Goal: Task Accomplishment & Management: Complete application form

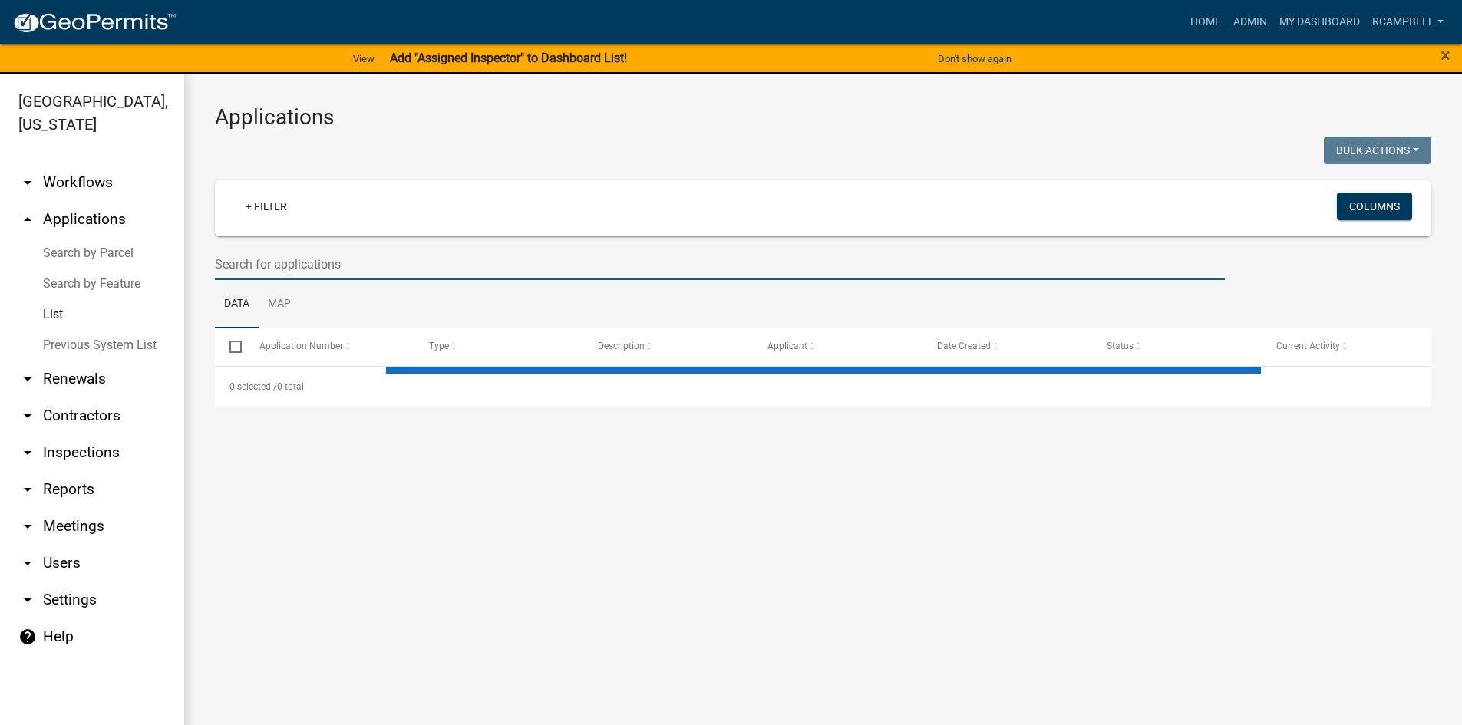
click at [271, 262] on input "text" at bounding box center [720, 264] width 1010 height 31
select select "3: 100"
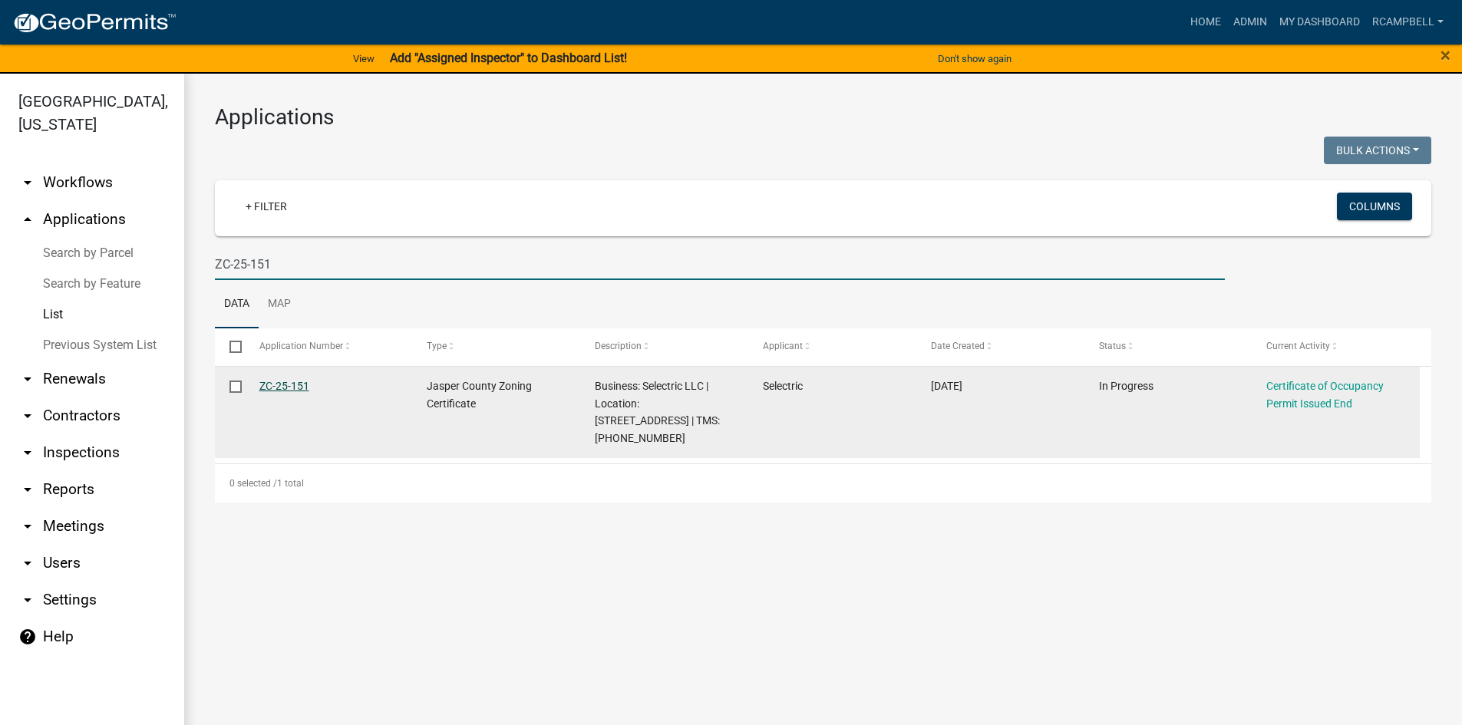
type input "ZC-25-151"
click at [286, 389] on link "ZC-25-151" at bounding box center [284, 386] width 50 height 12
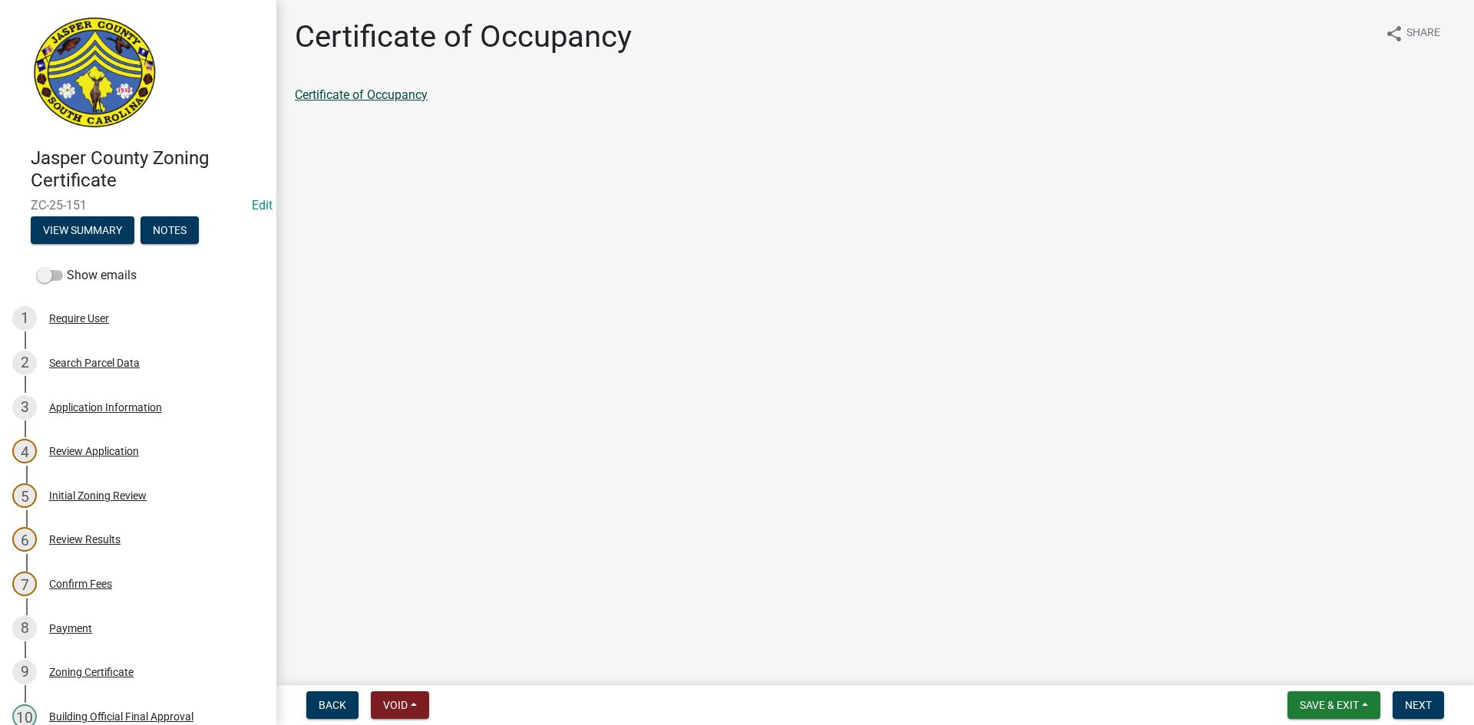
click at [371, 99] on link "Certificate of Occupancy" at bounding box center [361, 94] width 133 height 15
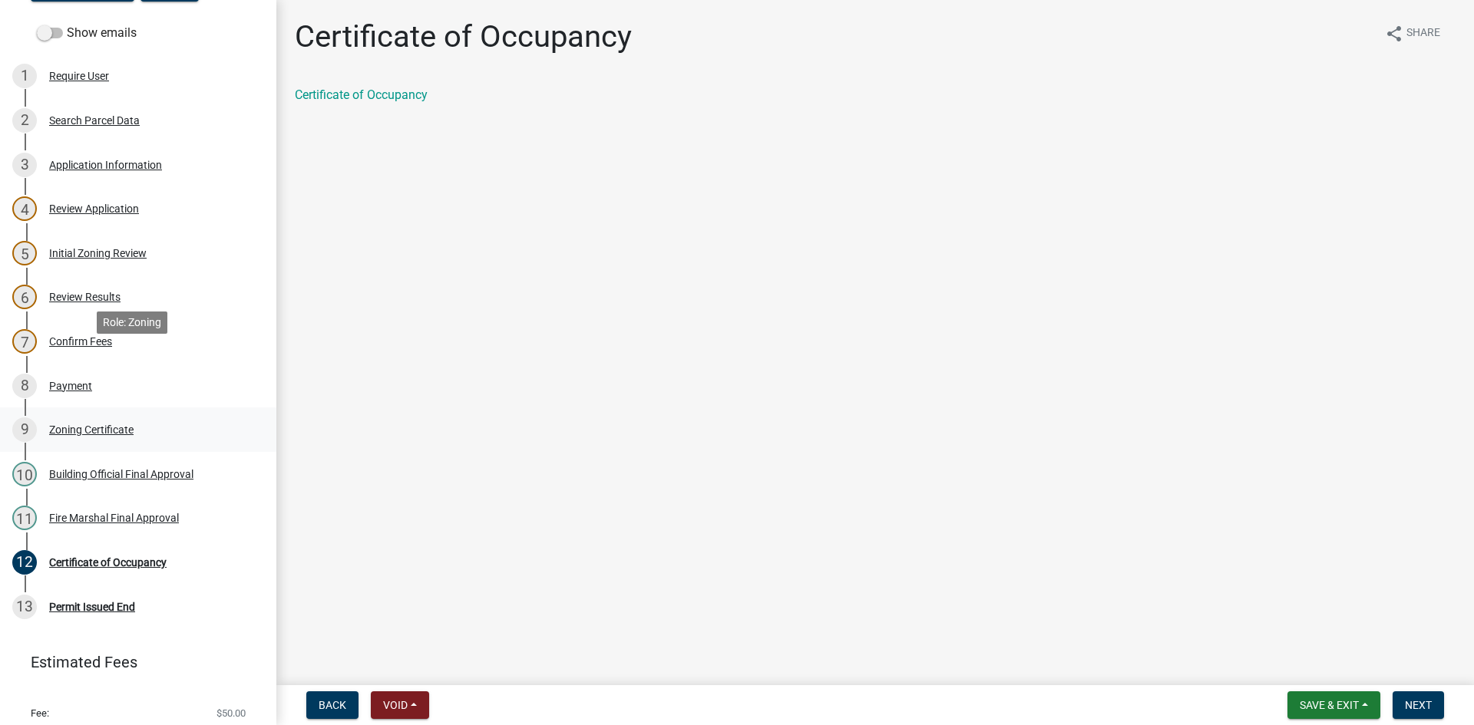
scroll to position [289, 0]
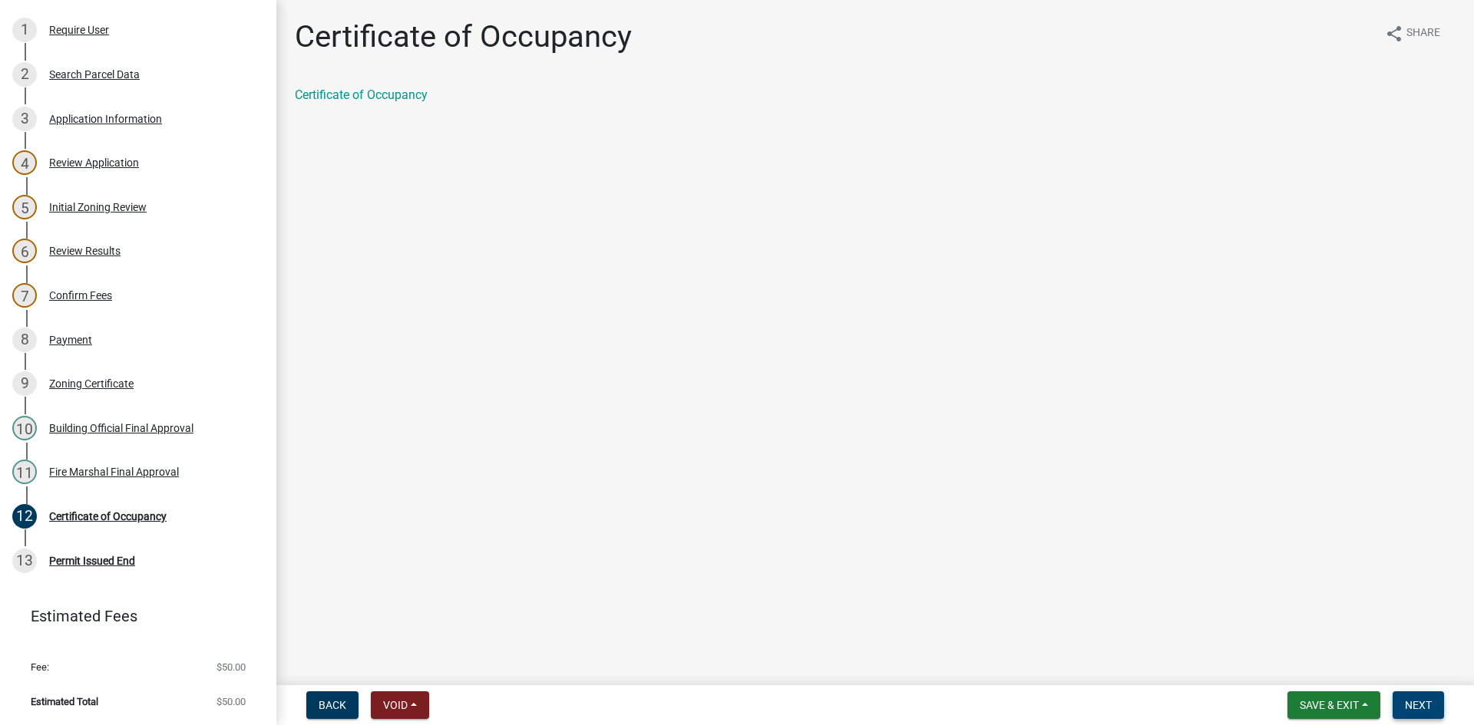
click at [1410, 704] on span "Next" at bounding box center [1418, 705] width 27 height 12
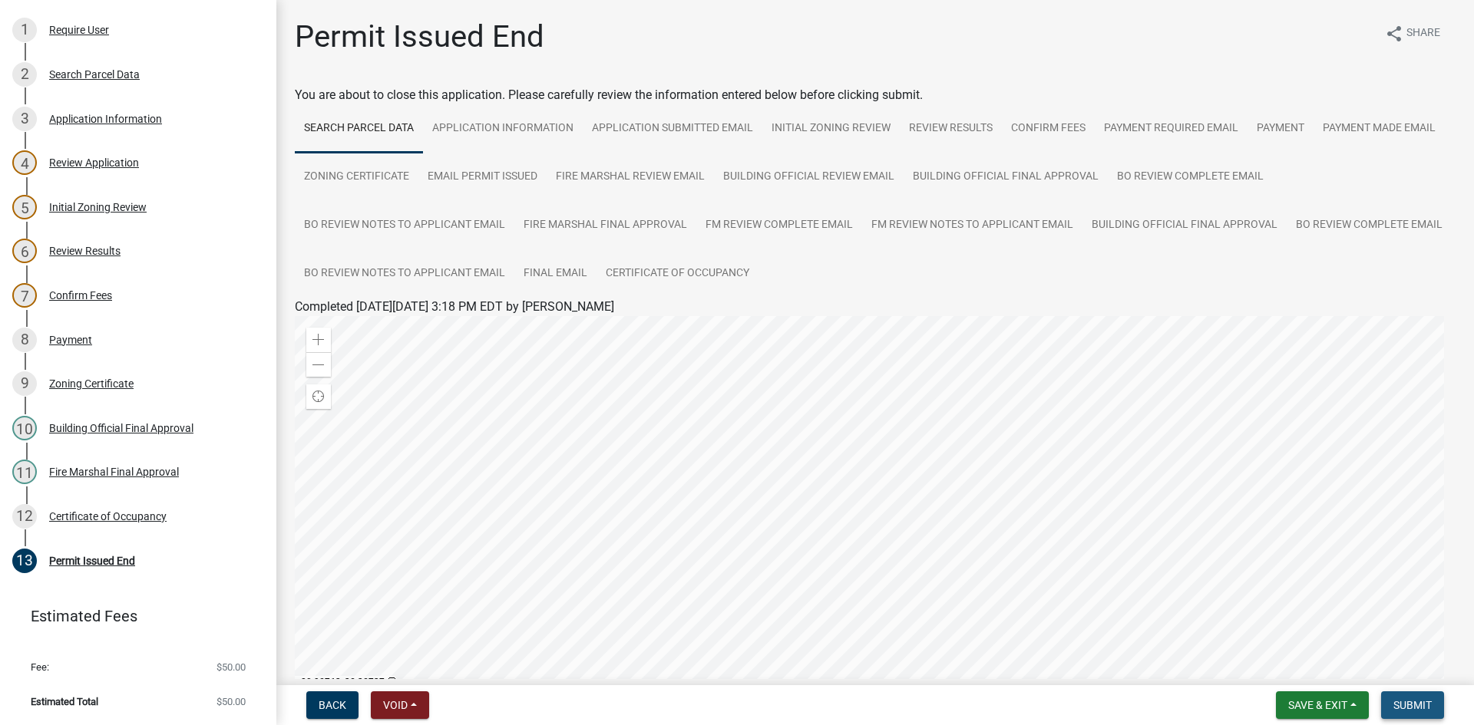
click at [1417, 703] on span "Submit" at bounding box center [1412, 705] width 38 height 12
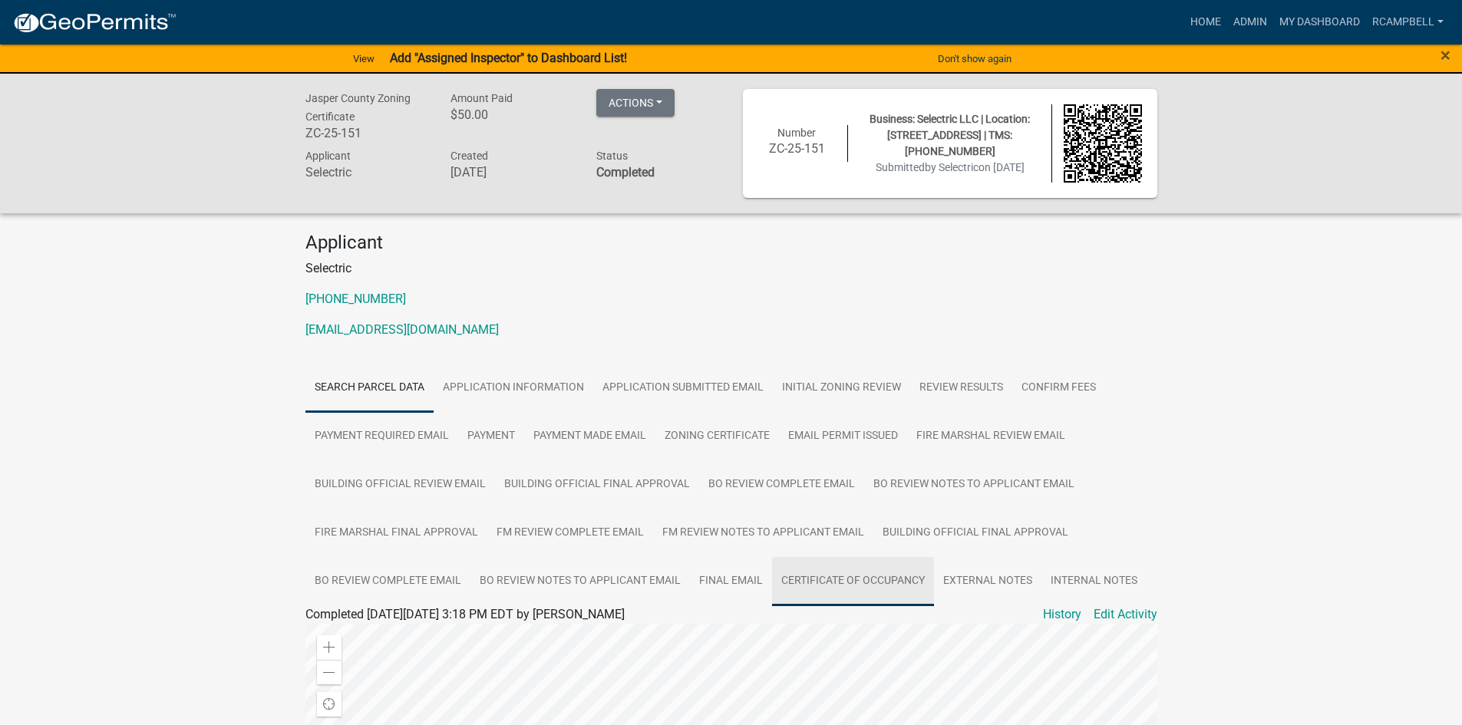
click at [843, 578] on link "Certificate of Occupancy" at bounding box center [853, 581] width 162 height 49
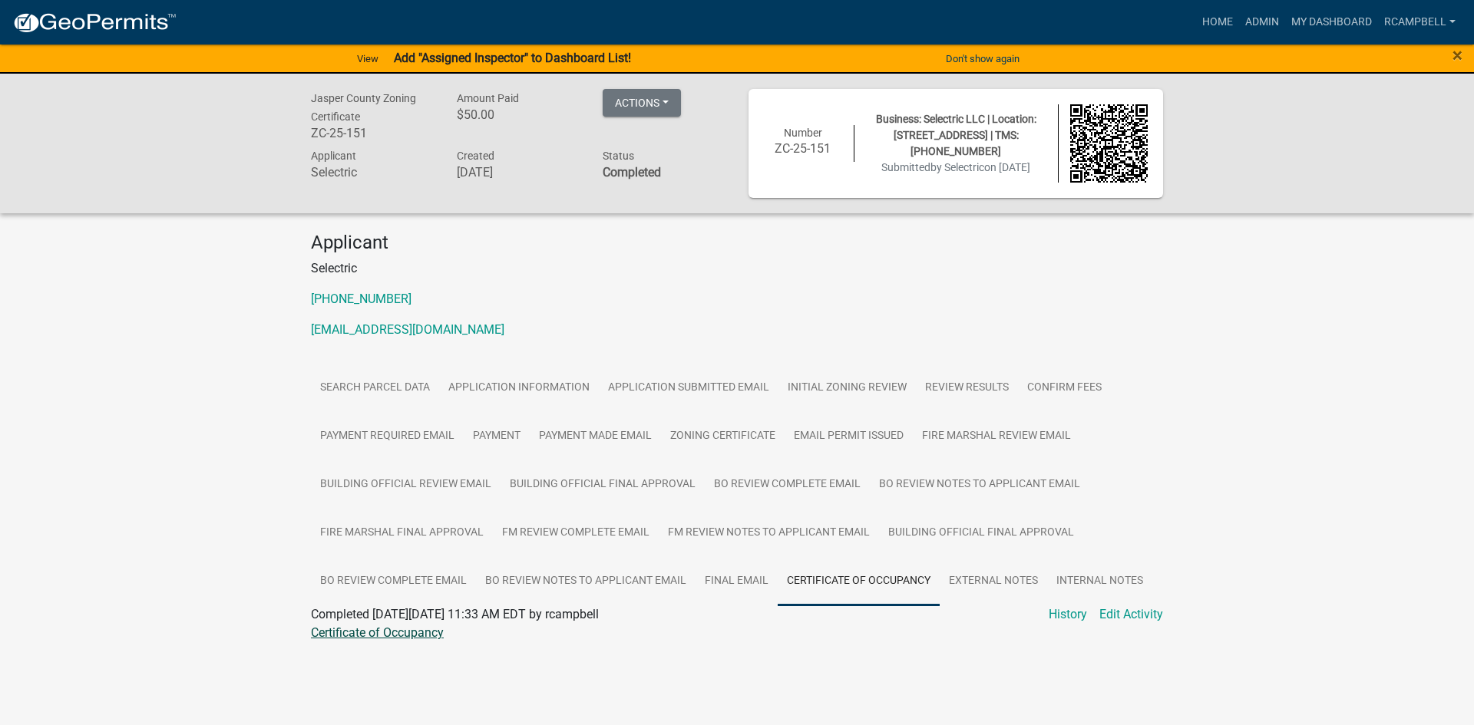
click at [388, 639] on link "Certificate of Occupancy" at bounding box center [377, 633] width 133 height 15
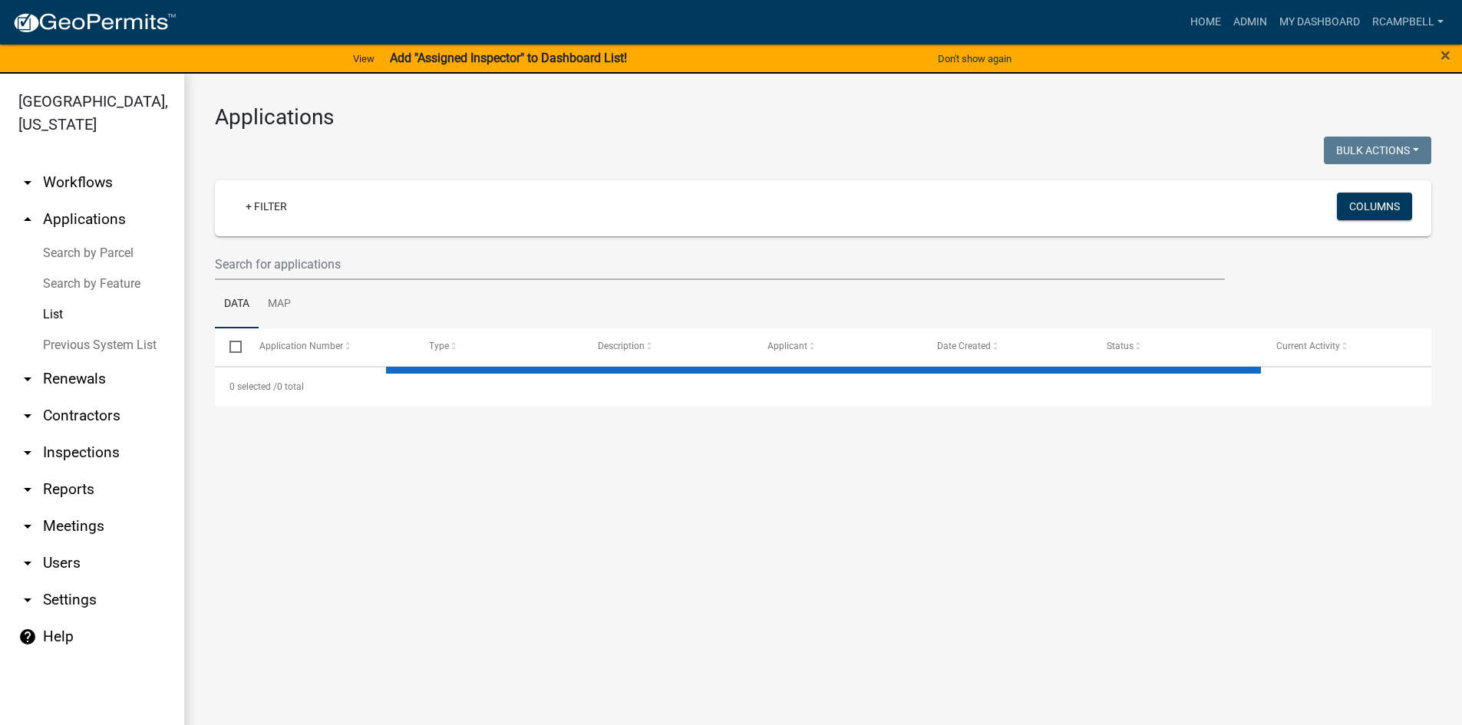
select select "3: 100"
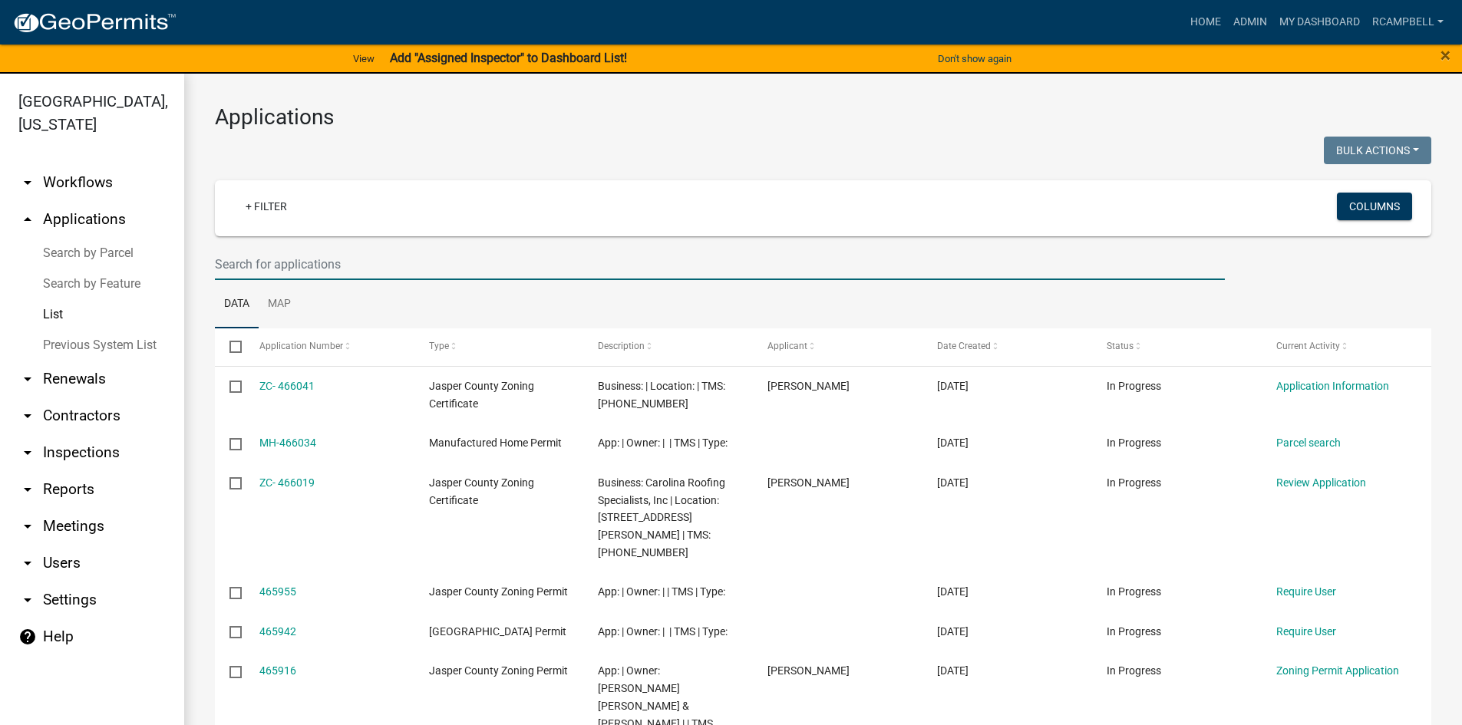
click at [363, 256] on input "text" at bounding box center [720, 264] width 1010 height 31
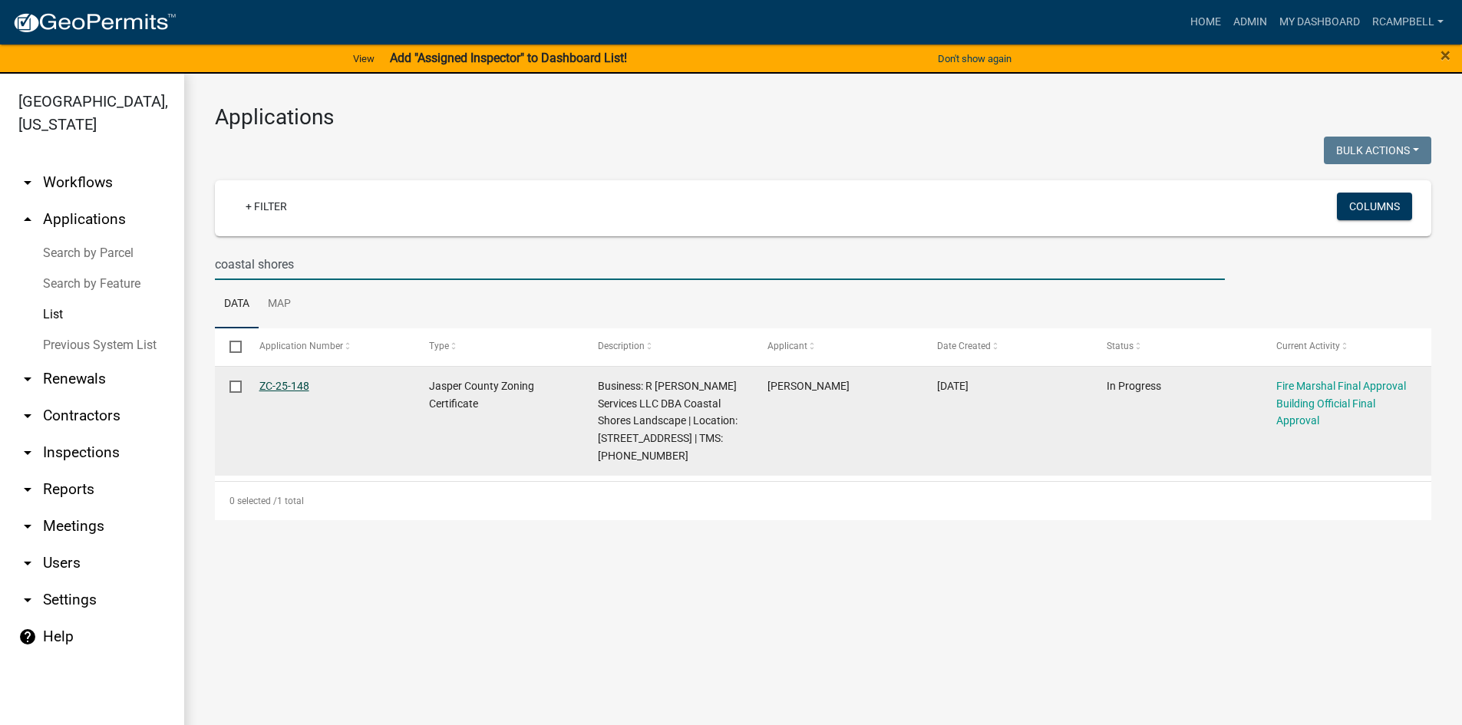
type input "coastal shores"
click at [280, 388] on link "ZC-25-148" at bounding box center [284, 386] width 50 height 12
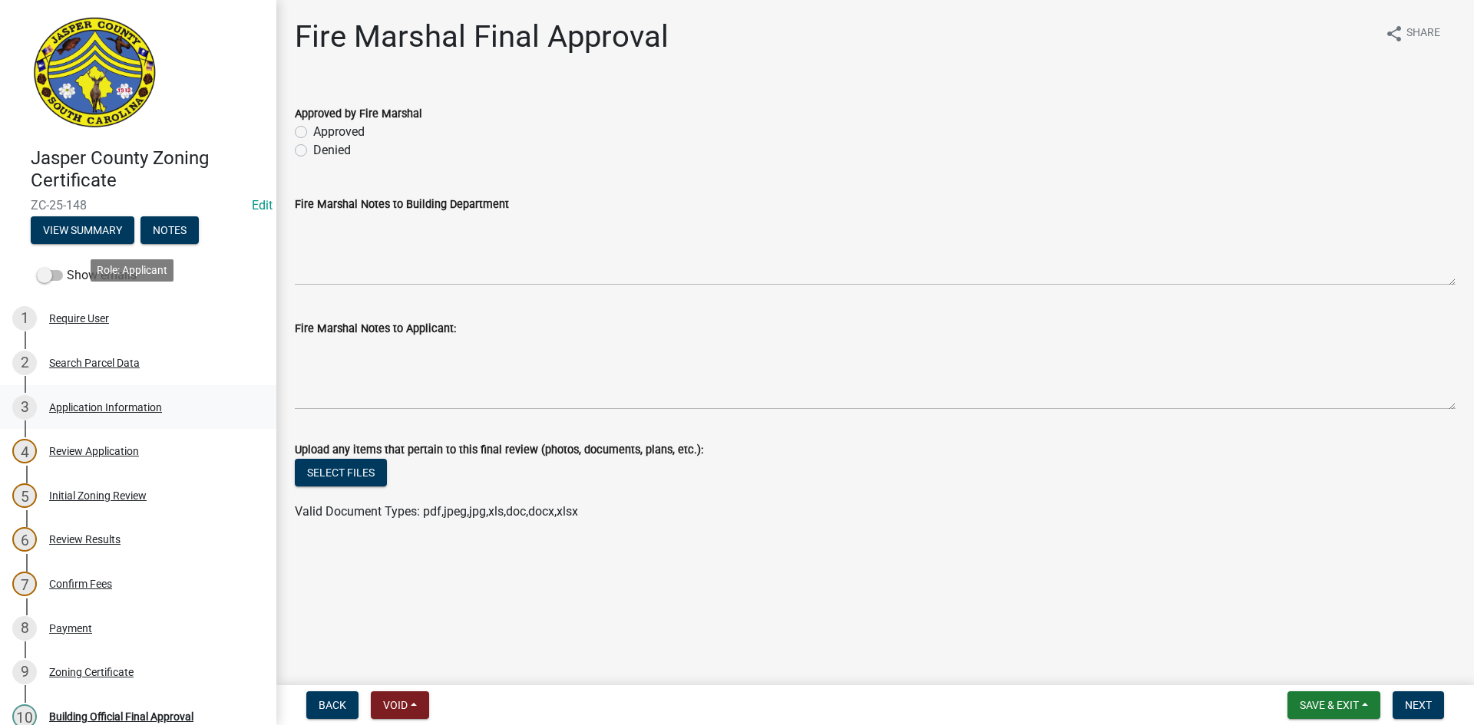
scroll to position [77, 0]
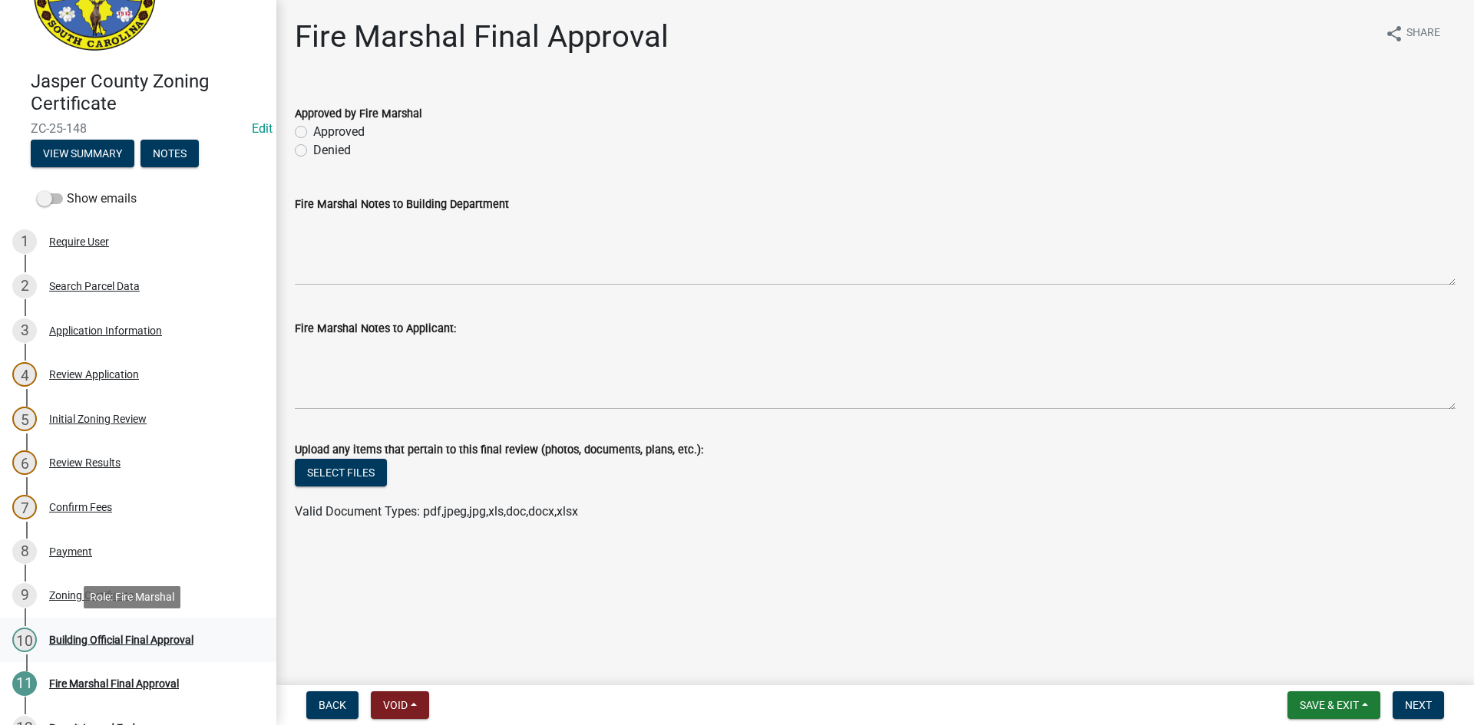
click at [107, 631] on div "10 Building Official Final Approval" at bounding box center [131, 640] width 239 height 25
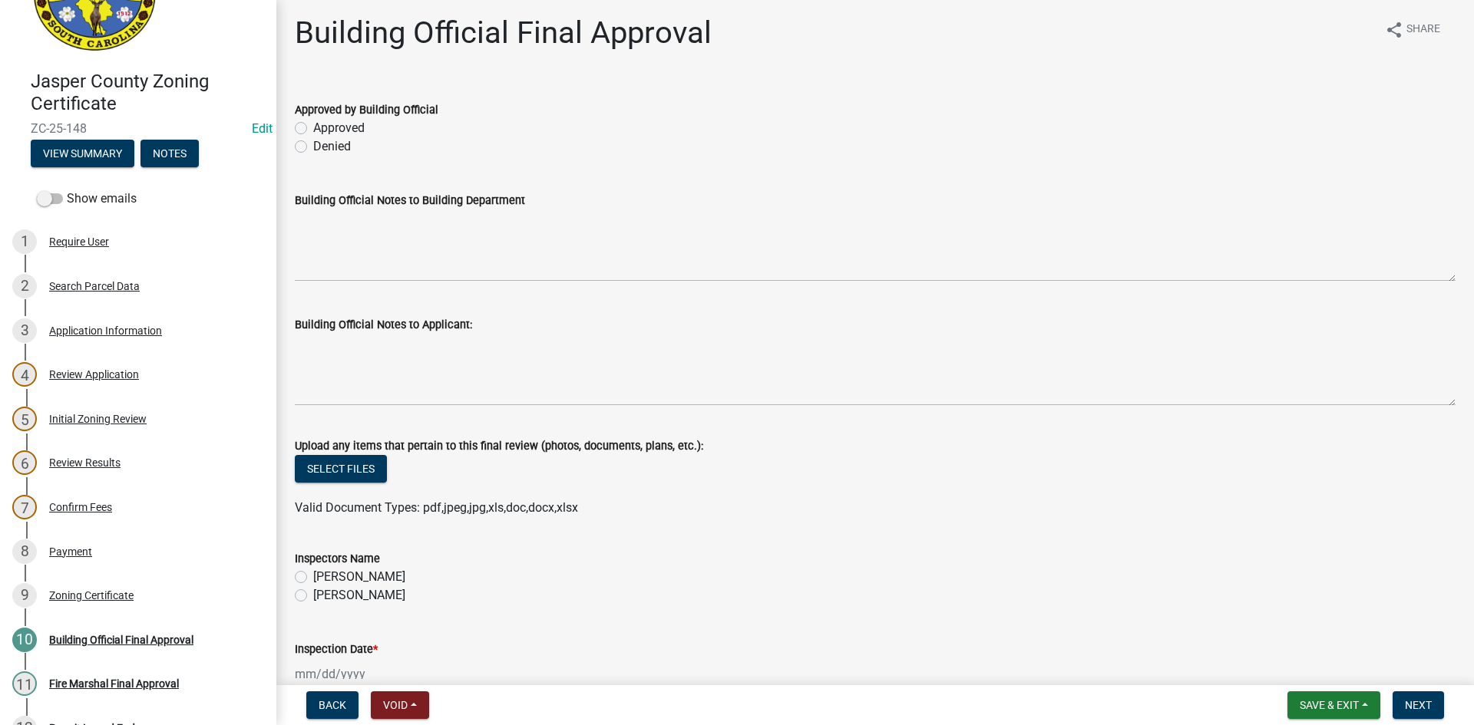
scroll to position [0, 0]
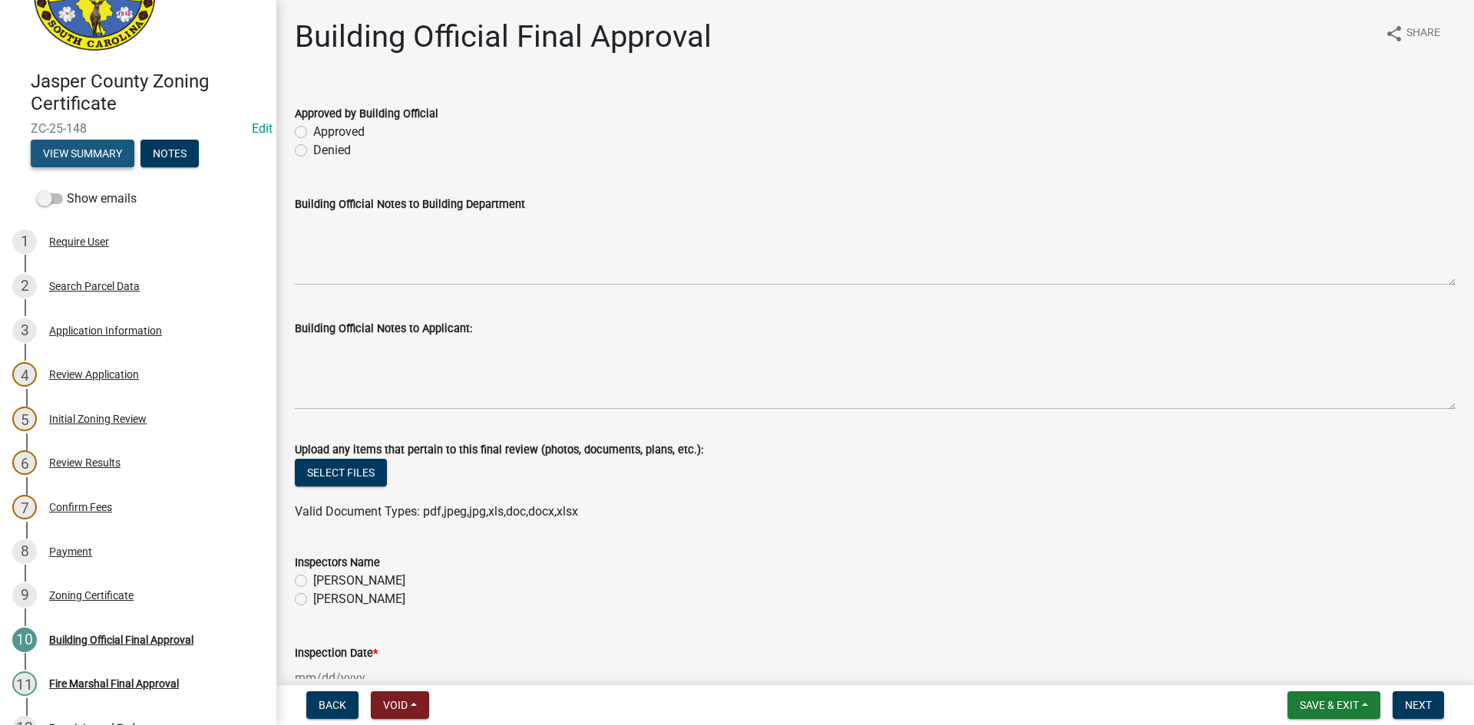
click at [106, 154] on button "View Summary" at bounding box center [83, 154] width 104 height 28
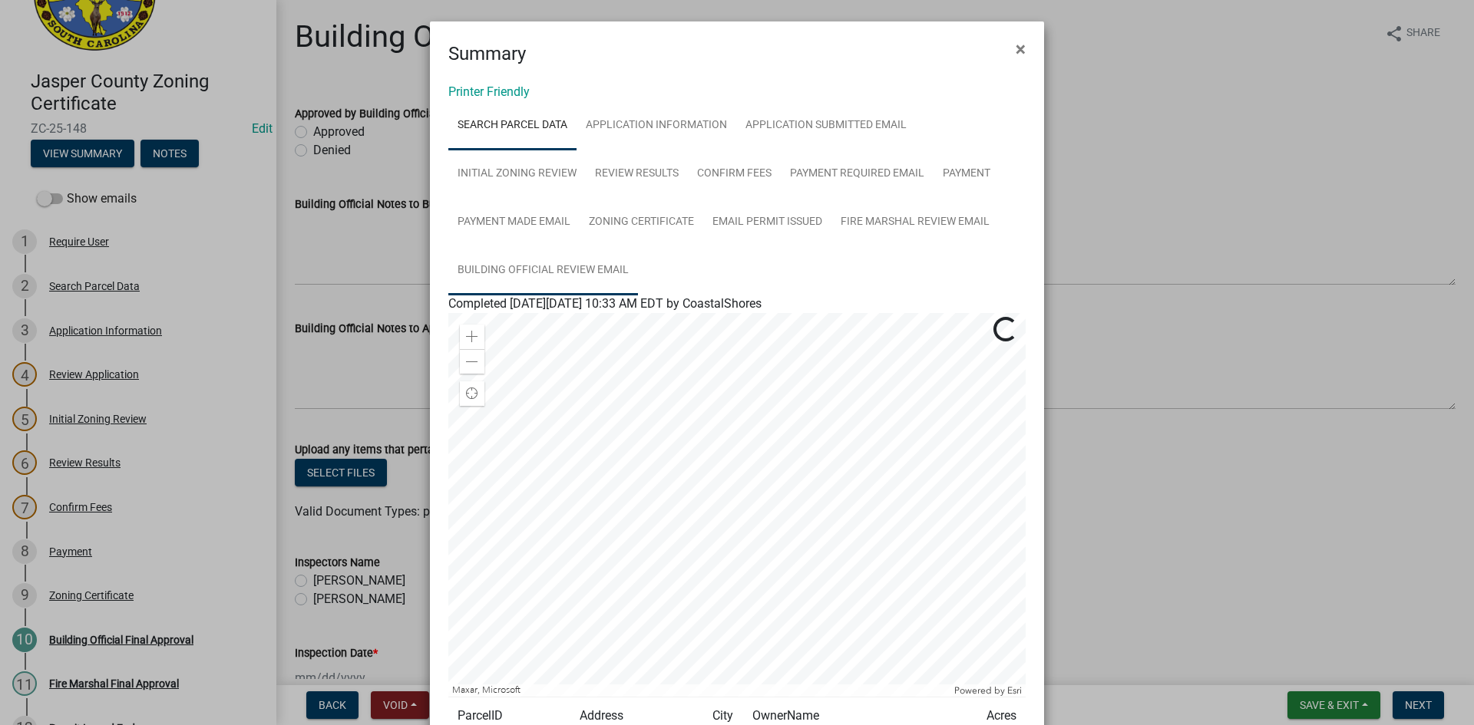
click at [514, 271] on link "Building Official Review Email" at bounding box center [543, 270] width 190 height 49
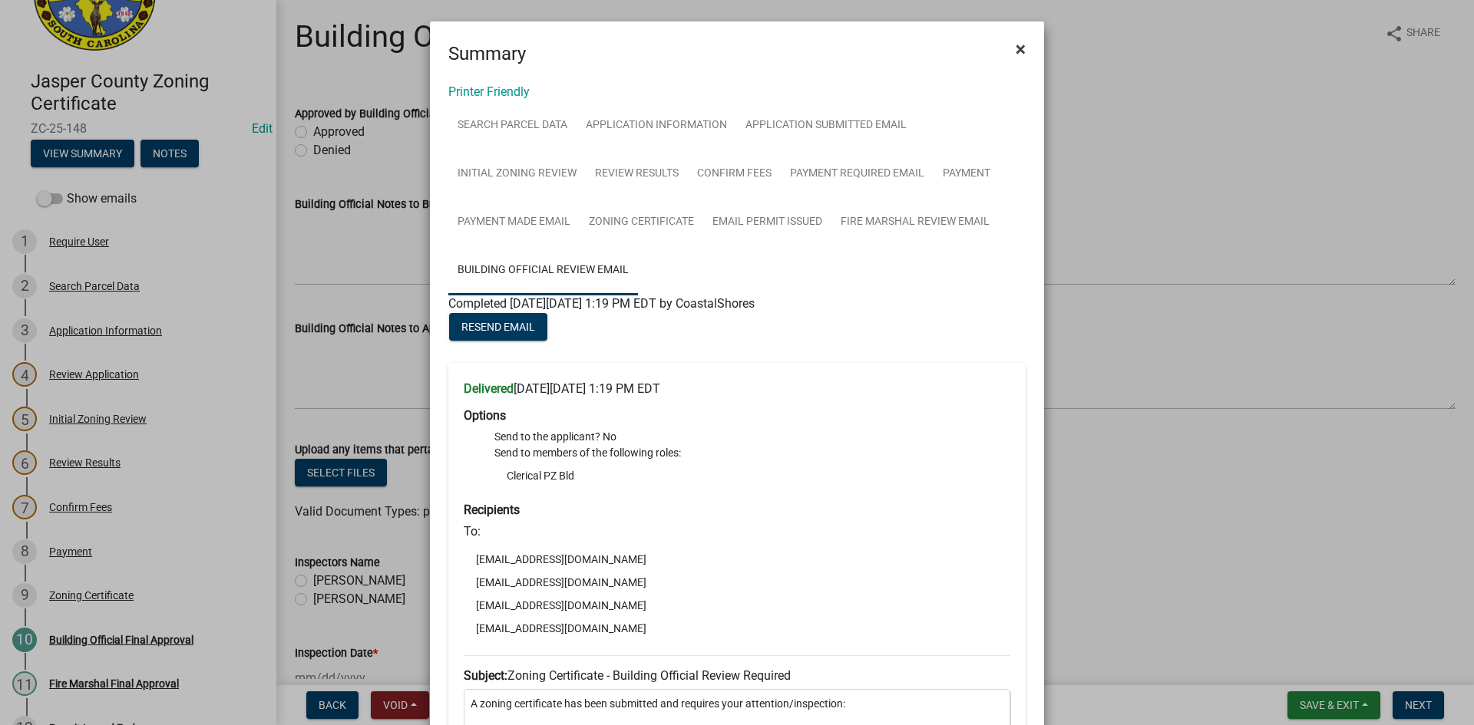
drag, startPoint x: 1016, startPoint y: 48, endPoint x: 812, endPoint y: 137, distance: 222.4
click at [1015, 48] on span "×" at bounding box center [1020, 48] width 10 height 21
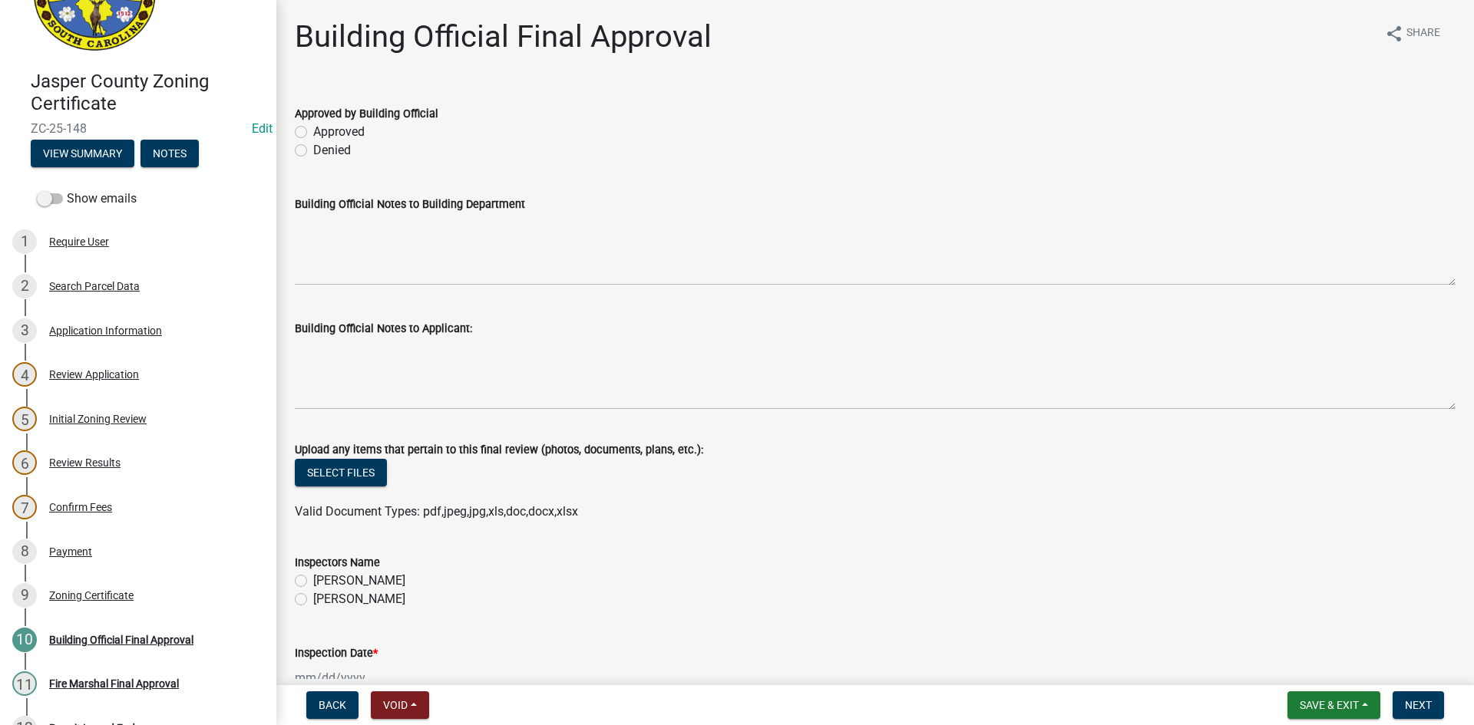
click at [313, 133] on label "Approved" at bounding box center [338, 132] width 51 height 18
click at [313, 133] on input "Approved" at bounding box center [318, 128] width 10 height 10
radio input "true"
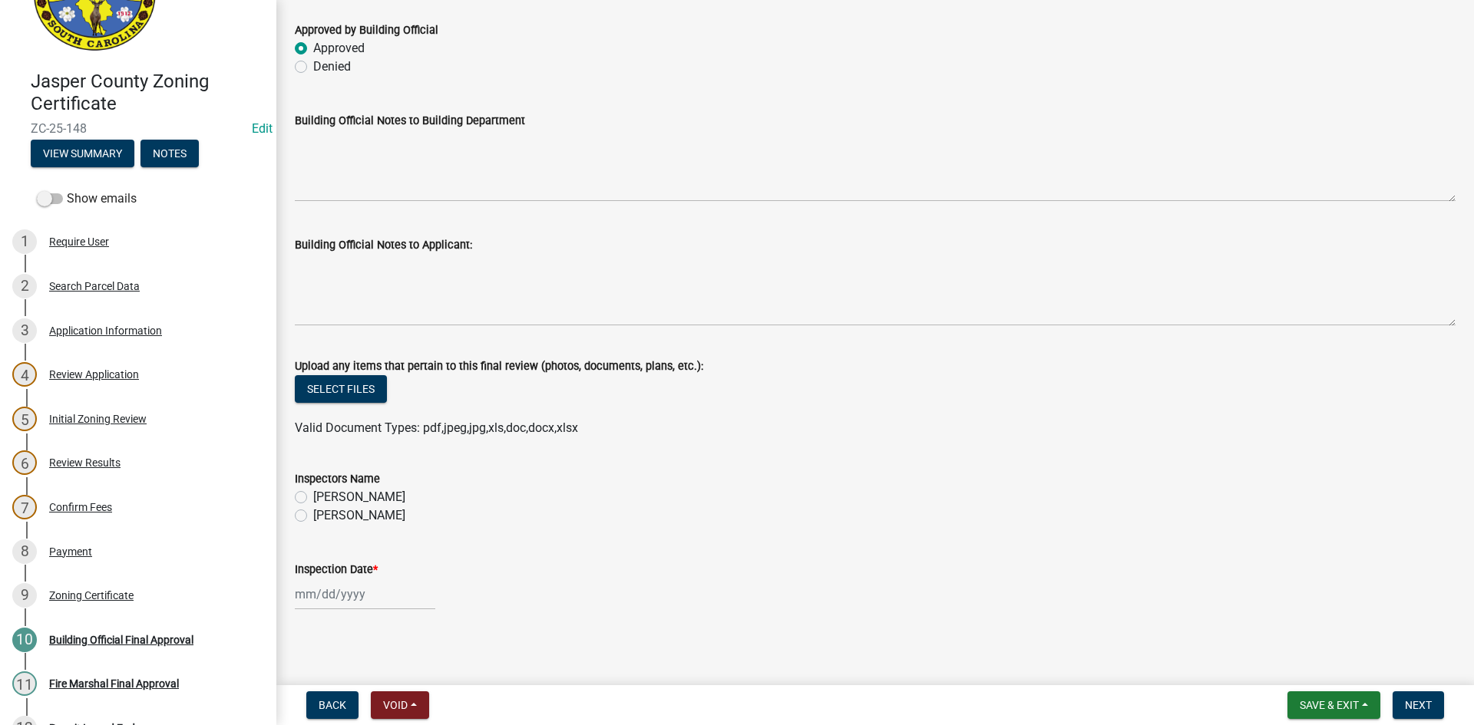
scroll to position [88, 0]
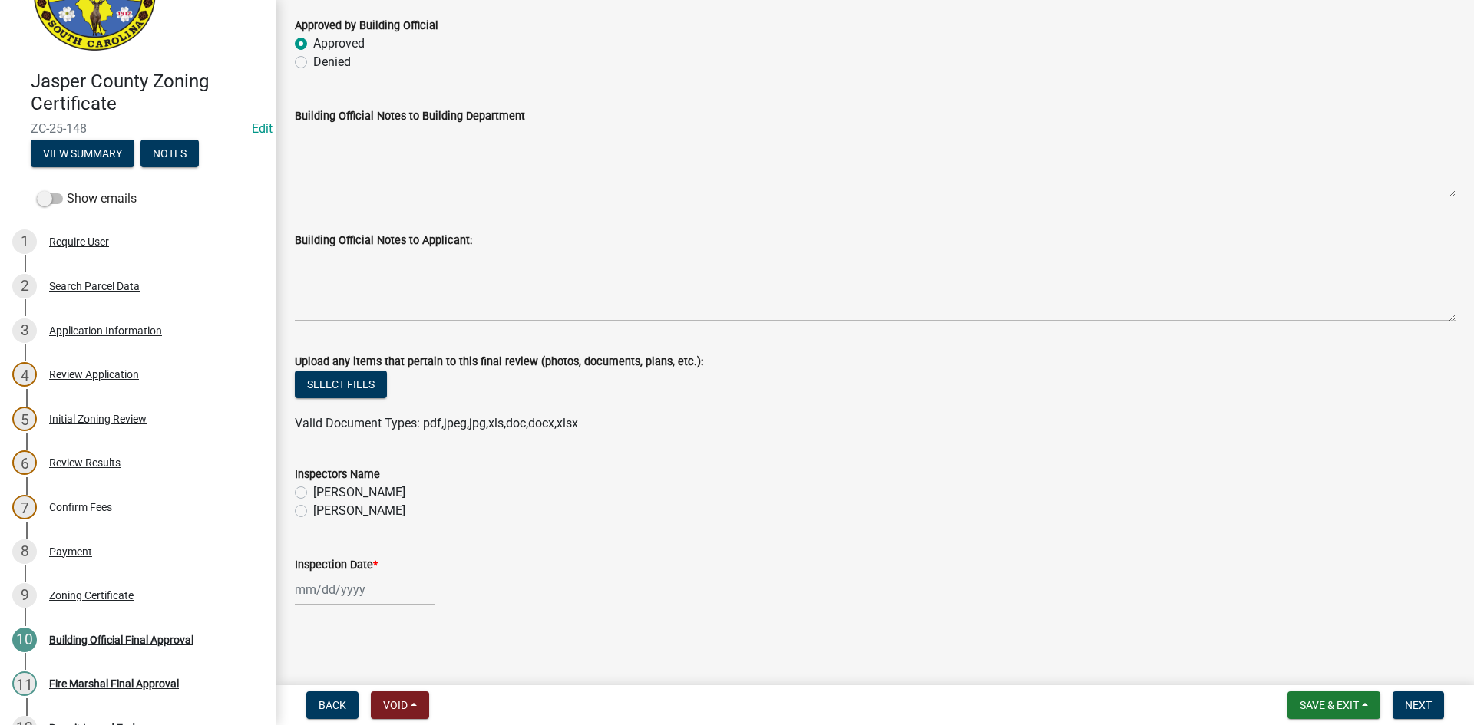
click at [313, 511] on label "[PERSON_NAME]" at bounding box center [359, 511] width 92 height 18
click at [313, 511] on input "[PERSON_NAME]" at bounding box center [318, 507] width 10 height 10
radio input "true"
select select "8"
select select "2025"
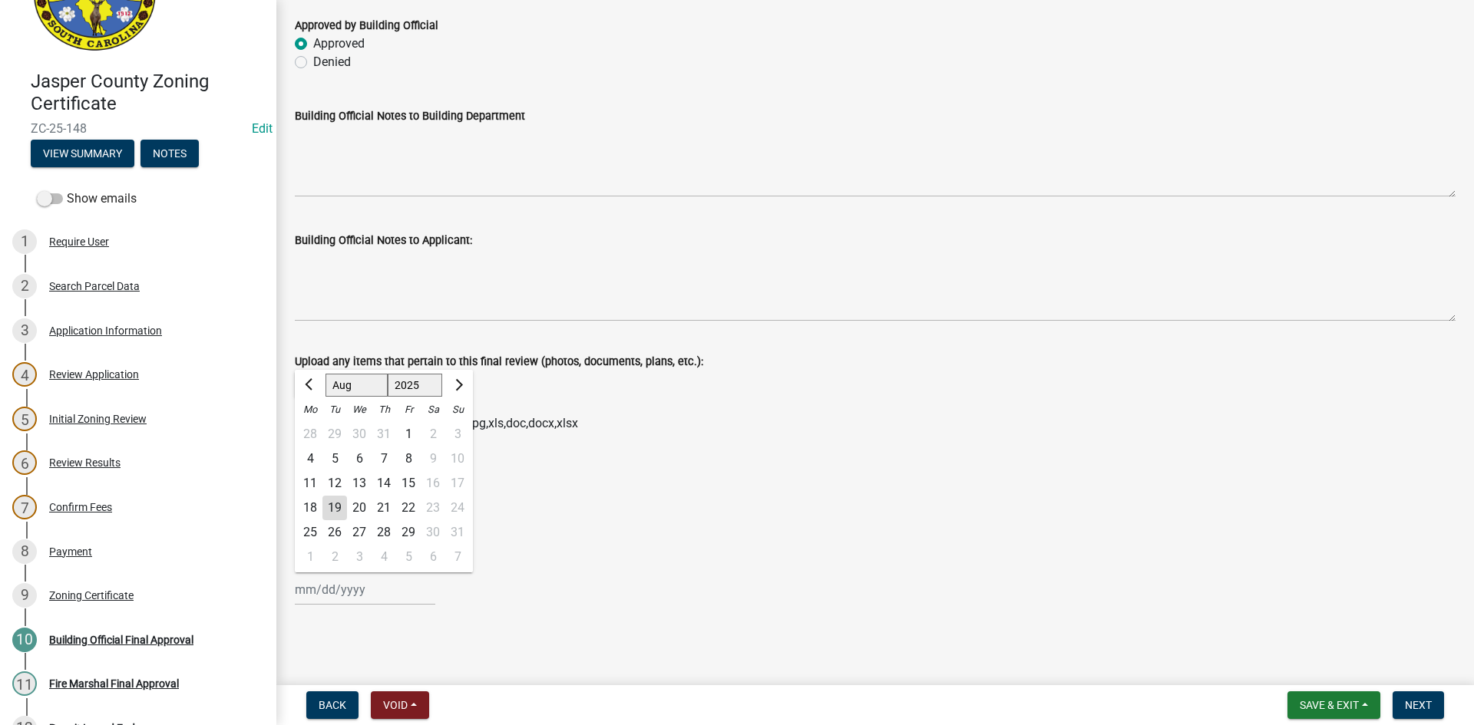
click at [313, 597] on input "Inspection Date *" at bounding box center [365, 589] width 140 height 31
click at [330, 508] on div "19" at bounding box center [334, 508] width 25 height 25
type input "[DATE]"
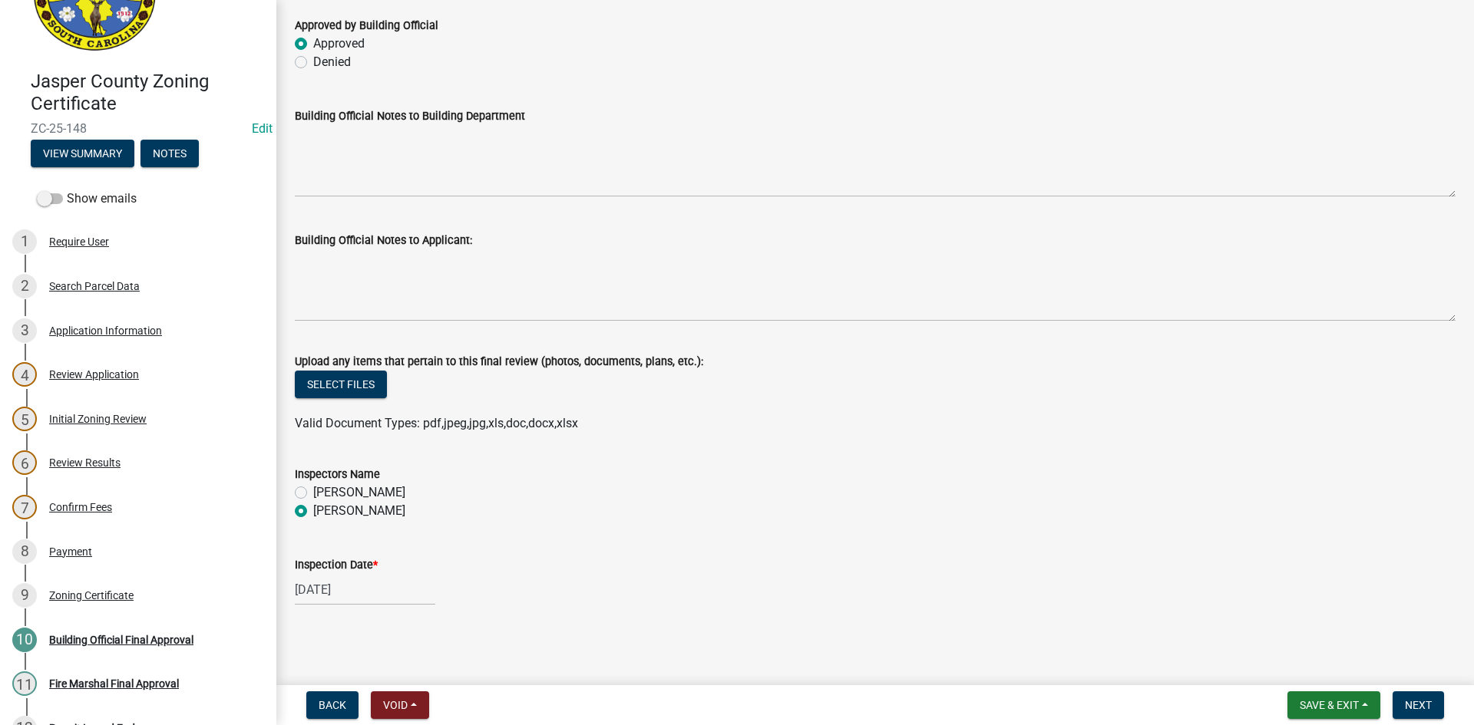
select select "8"
select select "2025"
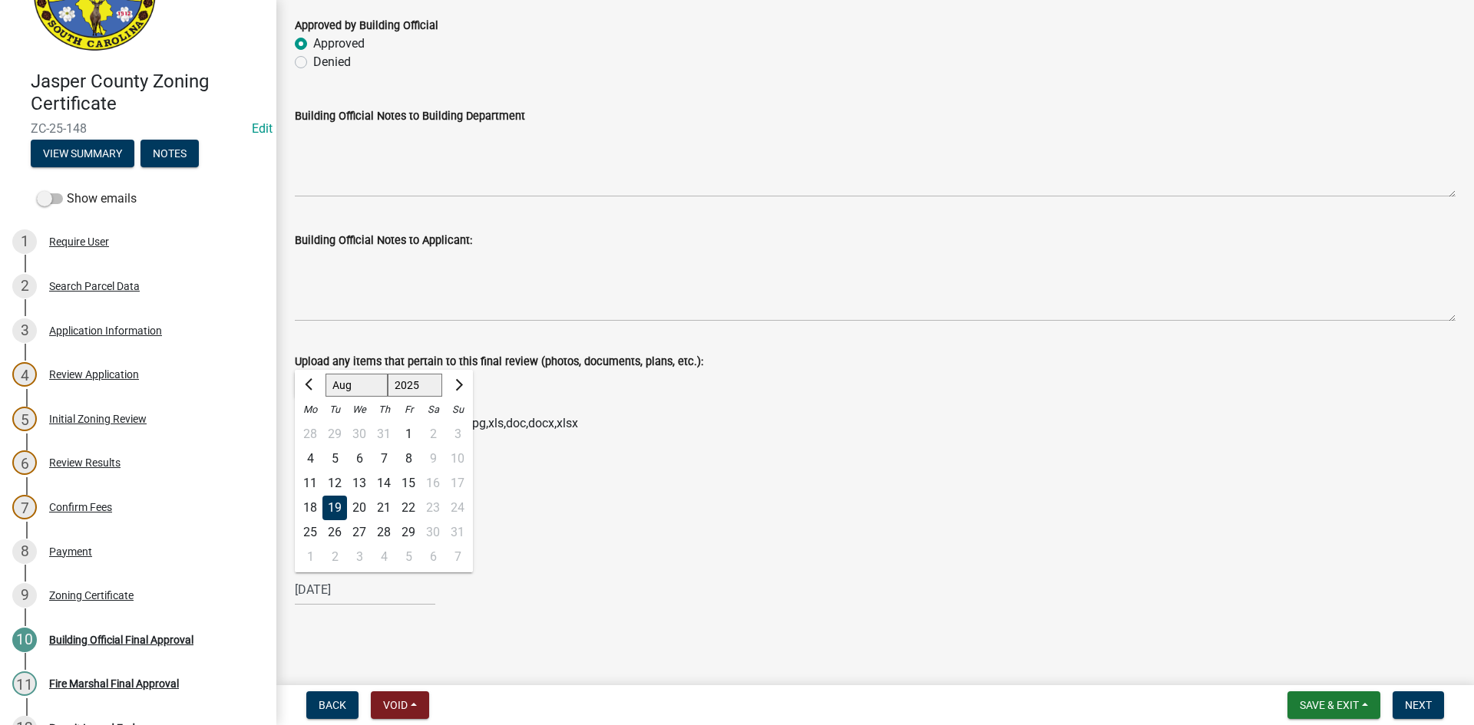
click at [332, 593] on div "08/19/2025 Jan Feb Mar Apr May Jun Jul Aug Sep Oct Nov Dec 1525 1526 1527 1528 …" at bounding box center [365, 589] width 140 height 31
click at [335, 480] on div "12" at bounding box center [334, 483] width 25 height 25
type input "[DATE]"
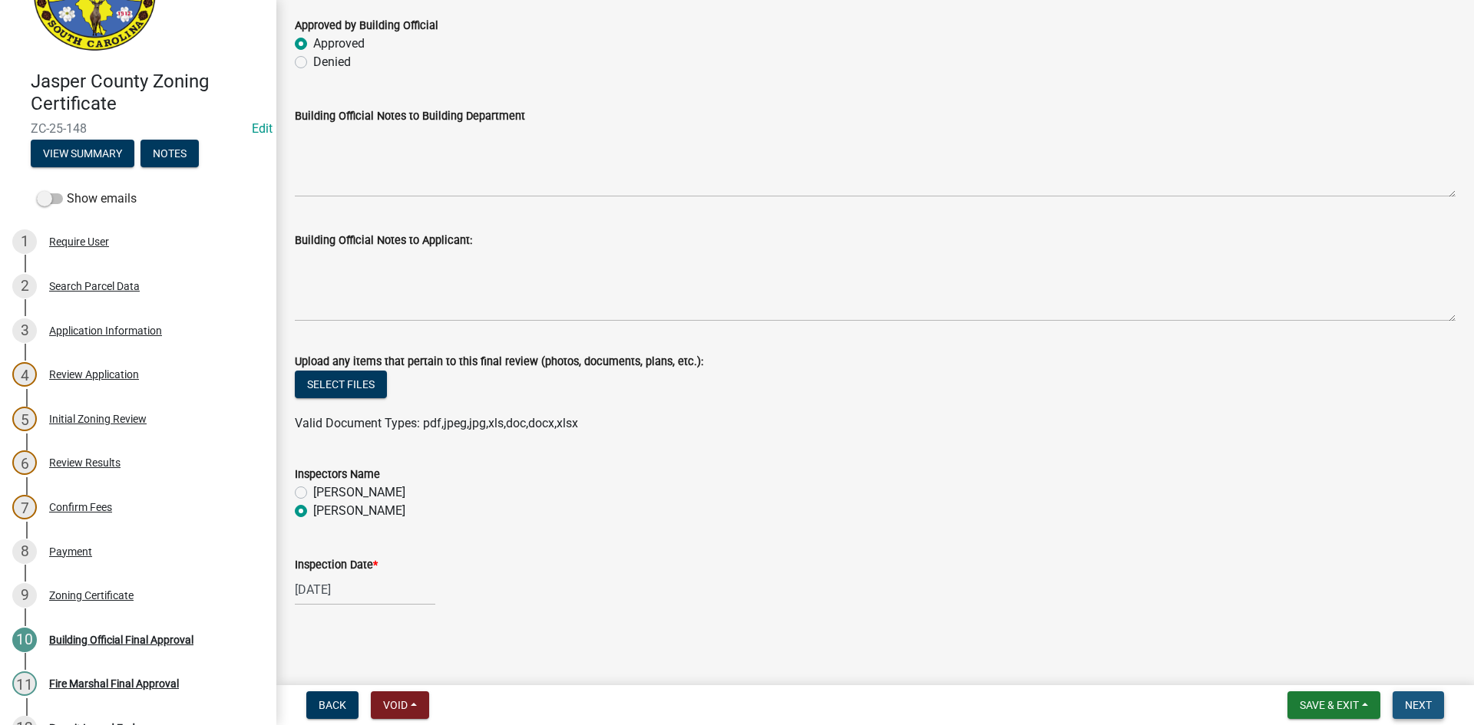
click at [1403, 701] on button "Next" at bounding box center [1417, 706] width 51 height 28
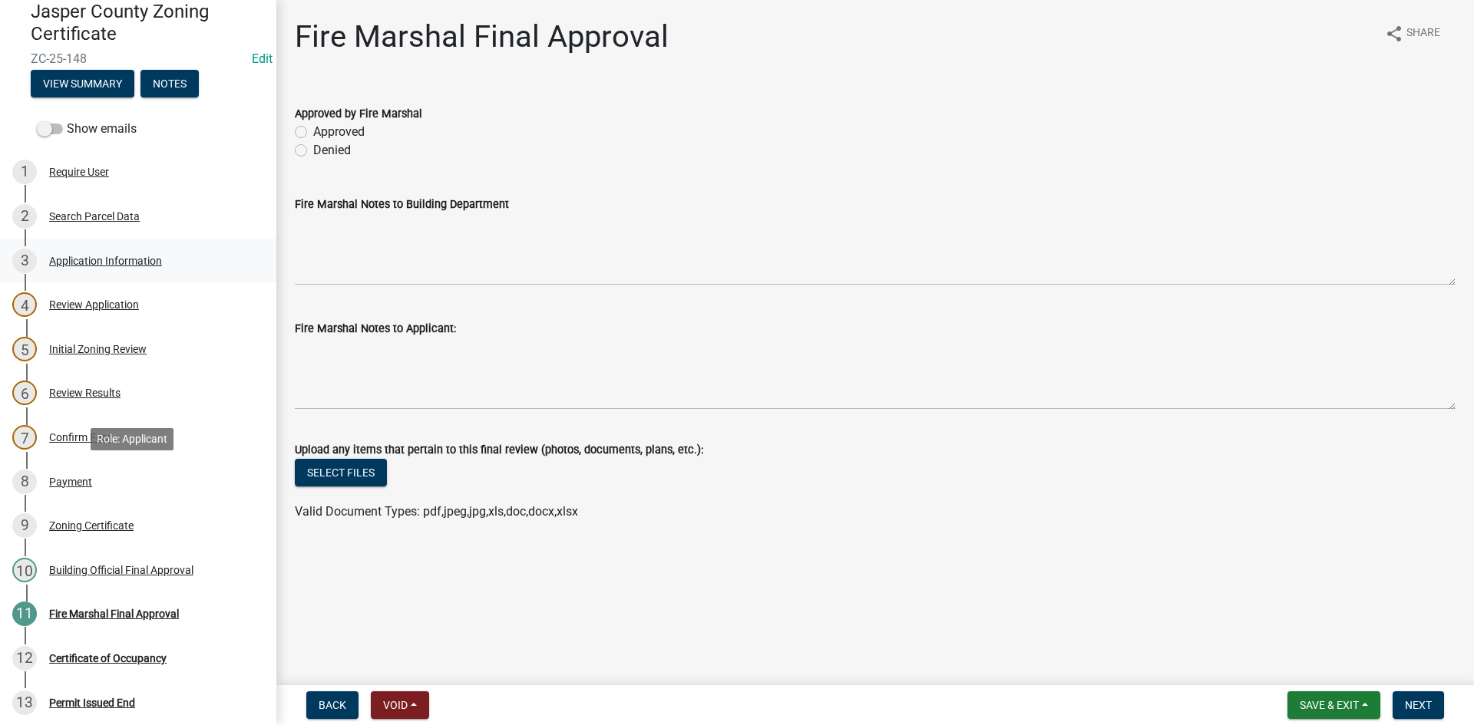
scroll to position [0, 0]
